Goal: Task Accomplishment & Management: Use online tool/utility

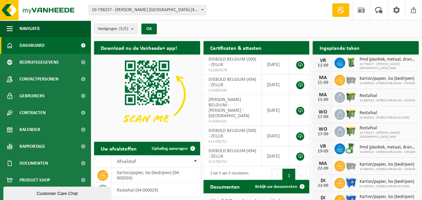
click at [82, 47] on span at bounding box center [83, 45] width 15 height 17
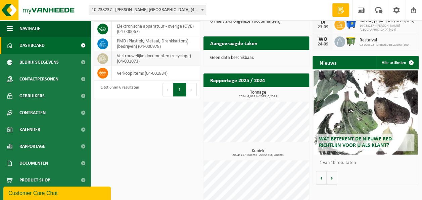
scroll to position [183, 0]
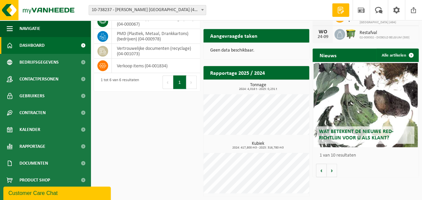
click at [340, 11] on span at bounding box center [341, 10] width 10 height 7
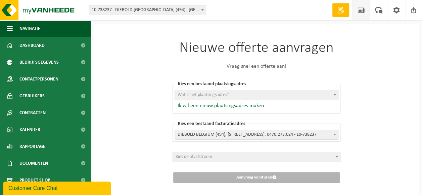
click at [365, 10] on span at bounding box center [361, 10] width 10 height 20
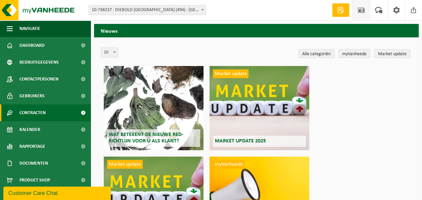
click at [83, 112] on span at bounding box center [83, 112] width 15 height 17
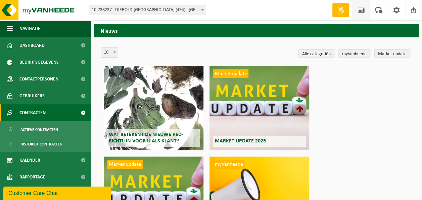
click at [83, 112] on span at bounding box center [83, 112] width 15 height 17
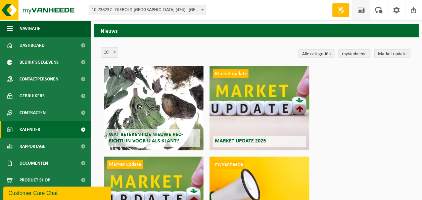
click at [82, 130] on span at bounding box center [83, 129] width 15 height 17
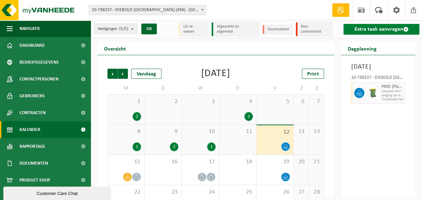
click at [405, 28] on span at bounding box center [406, 29] width 5 height 5
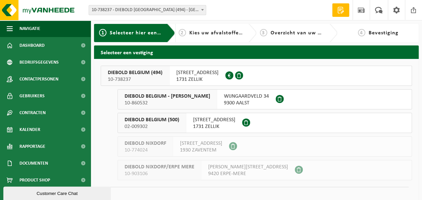
click at [219, 72] on span "BRUSSELSESTEENWEG 494" at bounding box center [197, 72] width 42 height 7
